Goal: Complete application form

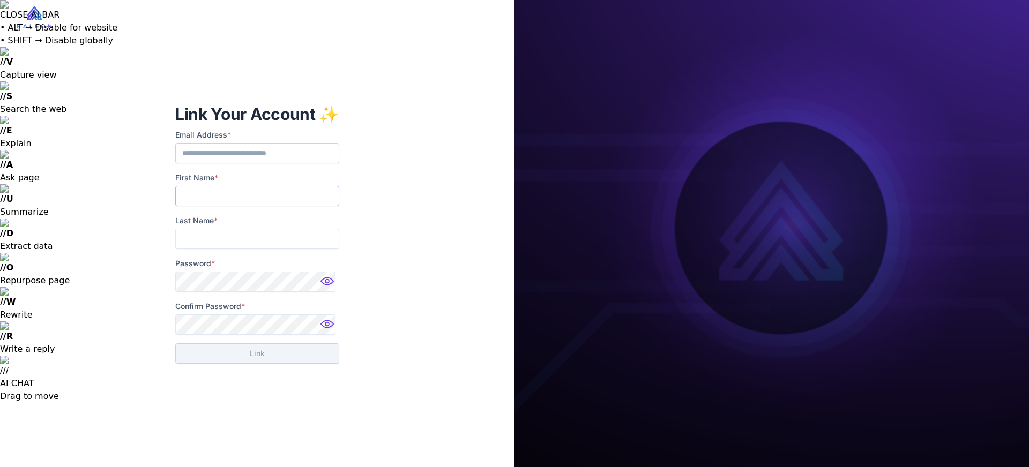
click at [255, 202] on input "First Name *" at bounding box center [257, 196] width 164 height 20
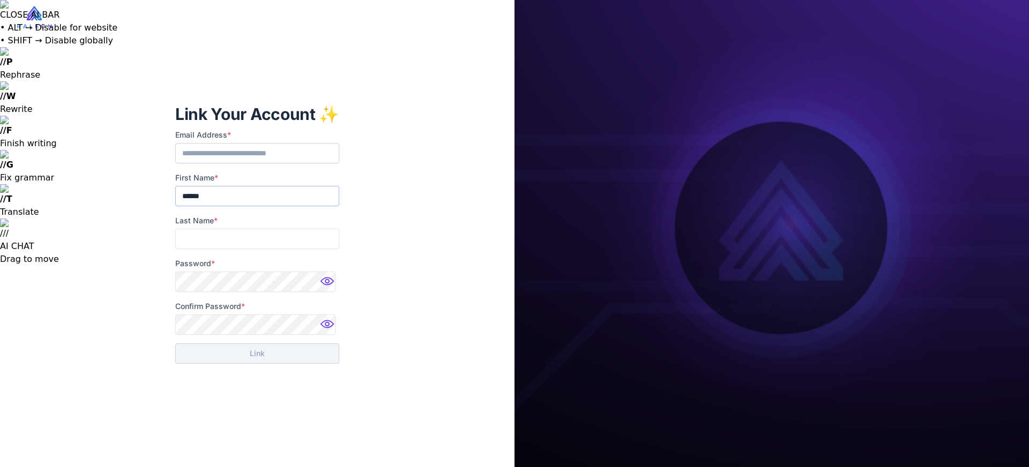
type input "******"
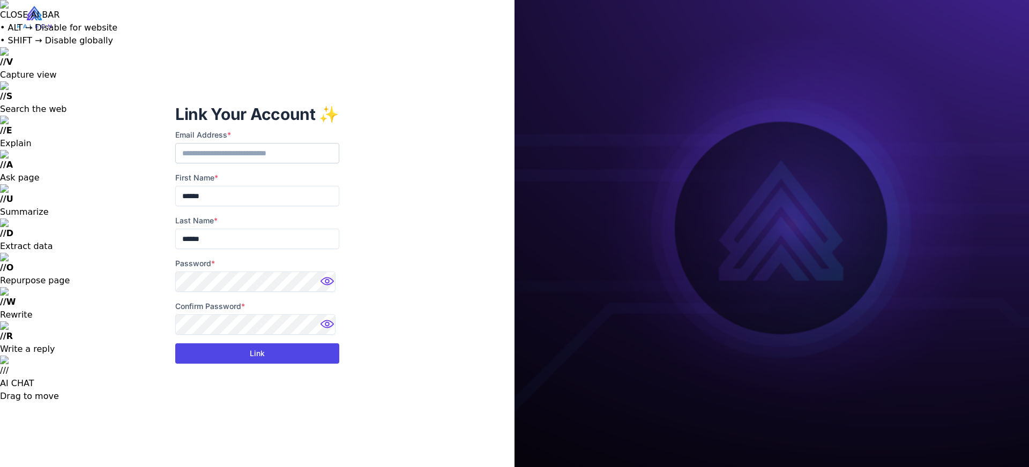
click at [206, 353] on button "Link" at bounding box center [257, 354] width 164 height 20
